Goal: Task Accomplishment & Management: Use online tool/utility

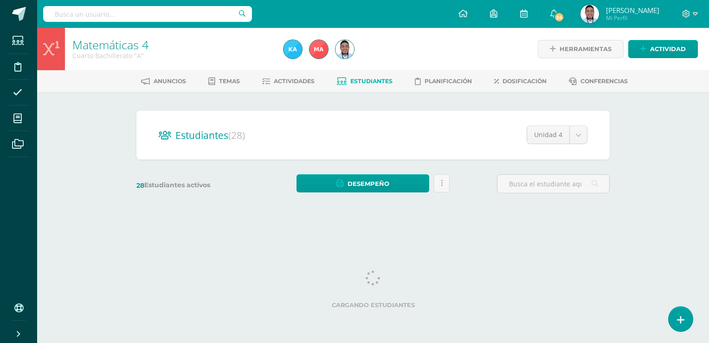
click at [642, 129] on div "Matemáticas 4 Cuarto Bachillerato "A" Herramientas Detalle de asistencias Activ…" at bounding box center [373, 124] width 672 height 193
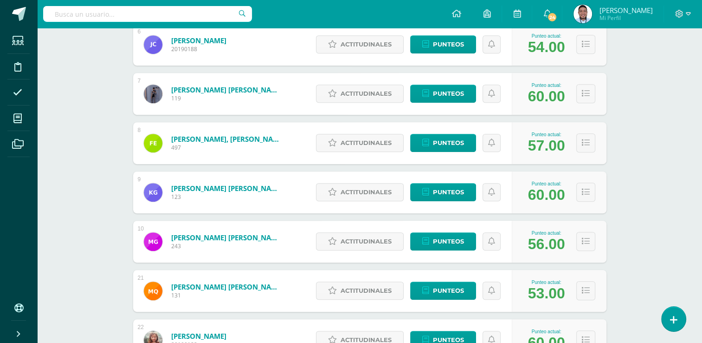
scroll to position [439, 0]
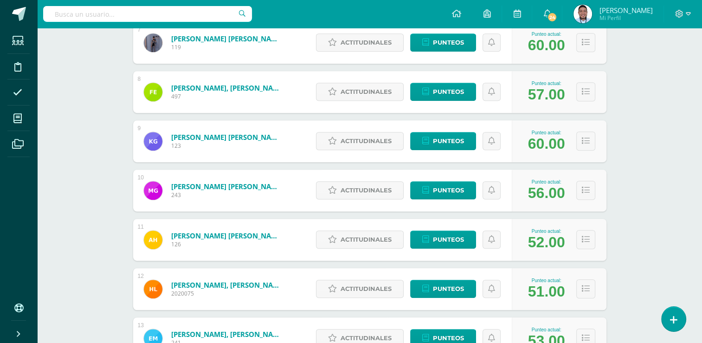
scroll to position [477, 0]
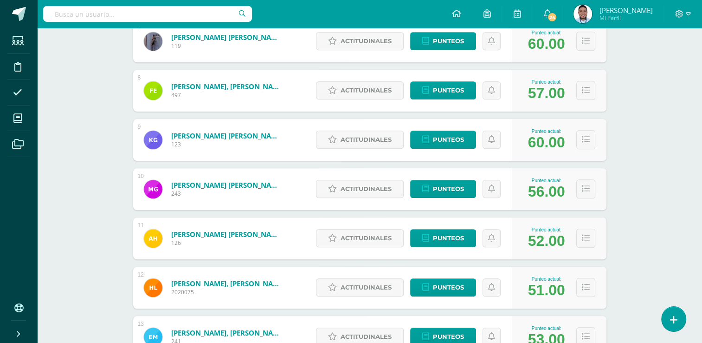
click at [602, 239] on div "Punteo actual: 52.00" at bounding box center [559, 238] width 95 height 42
click at [591, 233] on button at bounding box center [586, 237] width 19 height 19
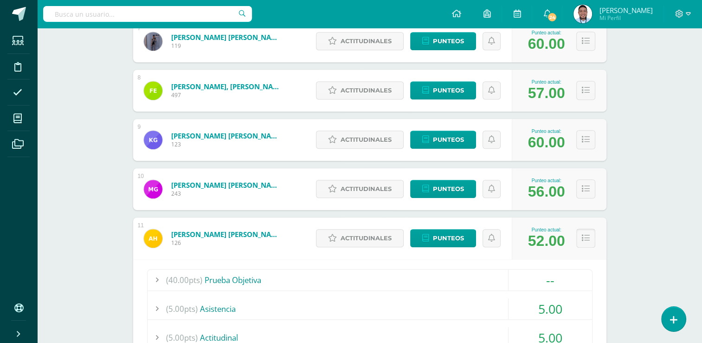
click at [586, 240] on icon at bounding box center [586, 238] width 8 height 8
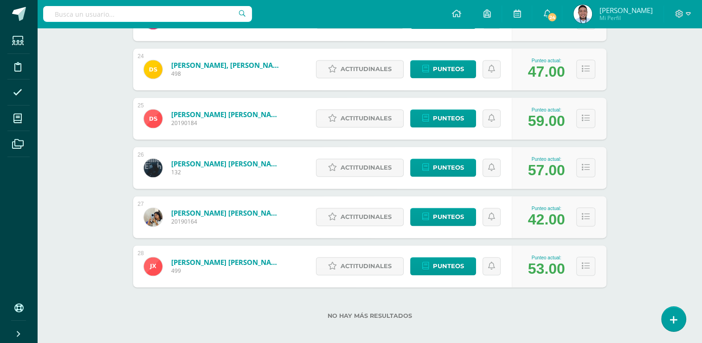
scroll to position [1291, 0]
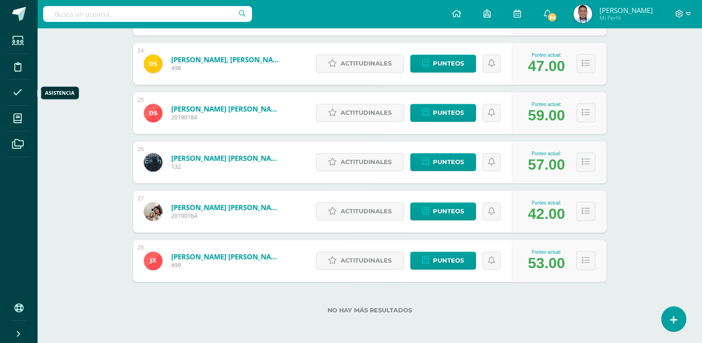
click at [25, 91] on span at bounding box center [17, 92] width 21 height 21
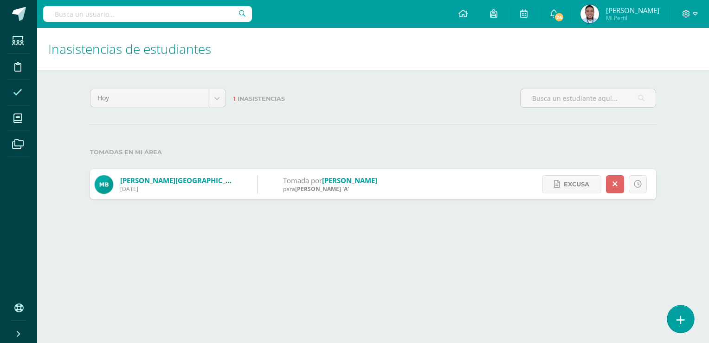
click at [690, 321] on link at bounding box center [681, 318] width 26 height 27
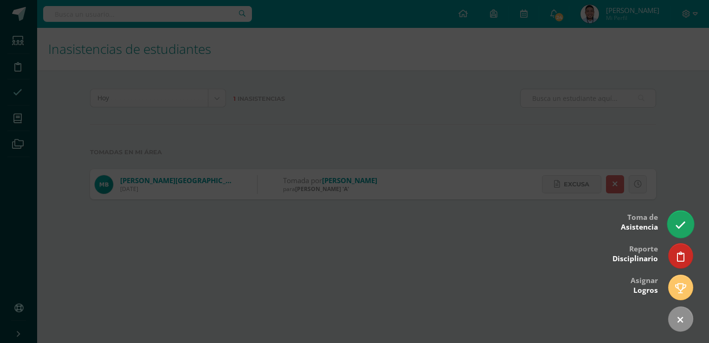
click at [683, 228] on icon at bounding box center [680, 225] width 11 height 11
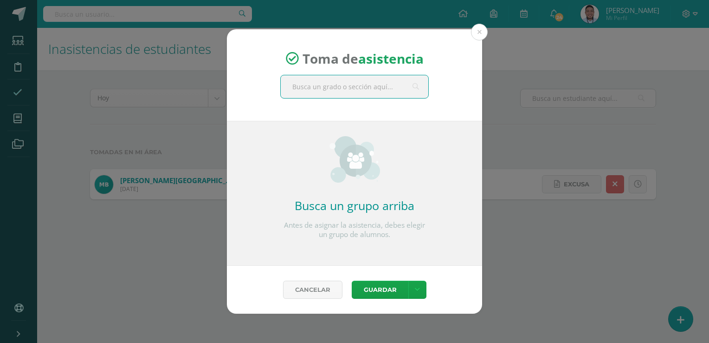
click at [363, 83] on input "text" at bounding box center [355, 86] width 148 height 23
type input "cuarto"
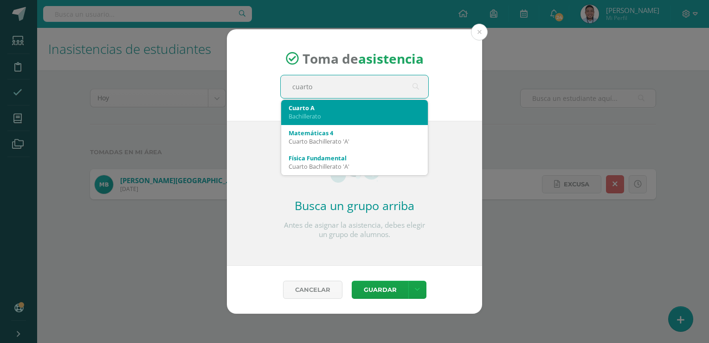
click at [349, 104] on div "Cuarto A" at bounding box center [355, 108] width 132 height 8
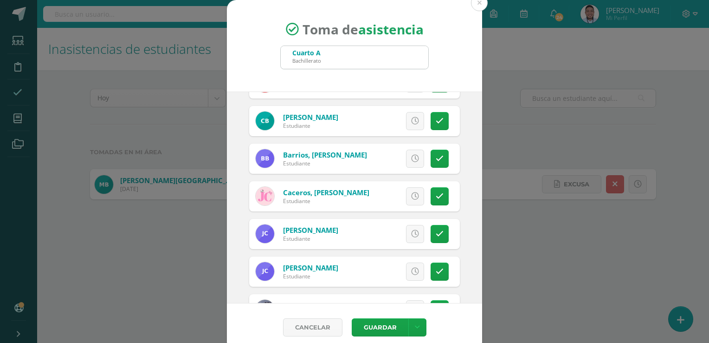
scroll to position [67, 0]
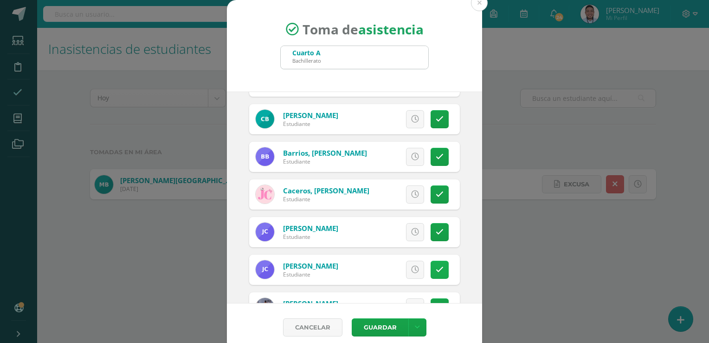
click at [431, 267] on link at bounding box center [440, 269] width 18 height 18
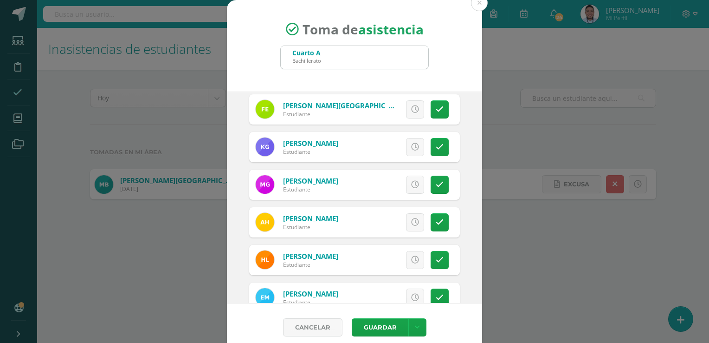
scroll to position [303, 0]
click at [436, 261] on icon at bounding box center [440, 259] width 8 height 8
click at [383, 326] on button "Guardar" at bounding box center [380, 327] width 57 height 18
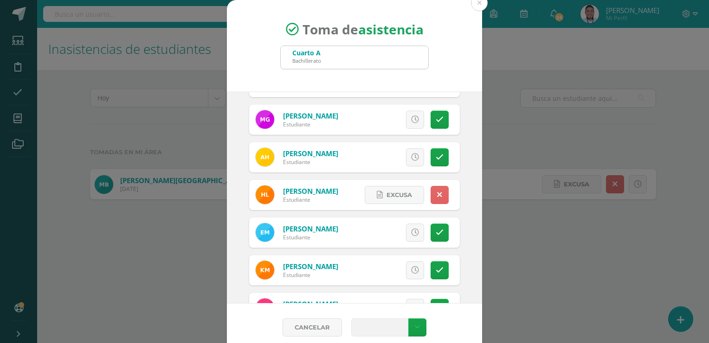
scroll to position [375, 0]
